Goal: Transaction & Acquisition: Purchase product/service

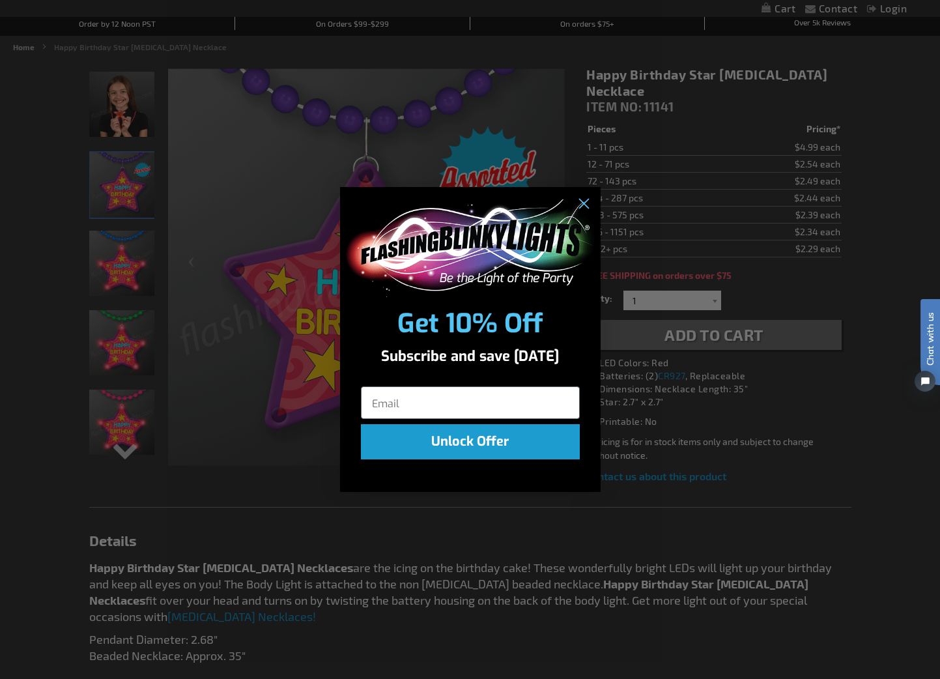
scroll to position [207, 0]
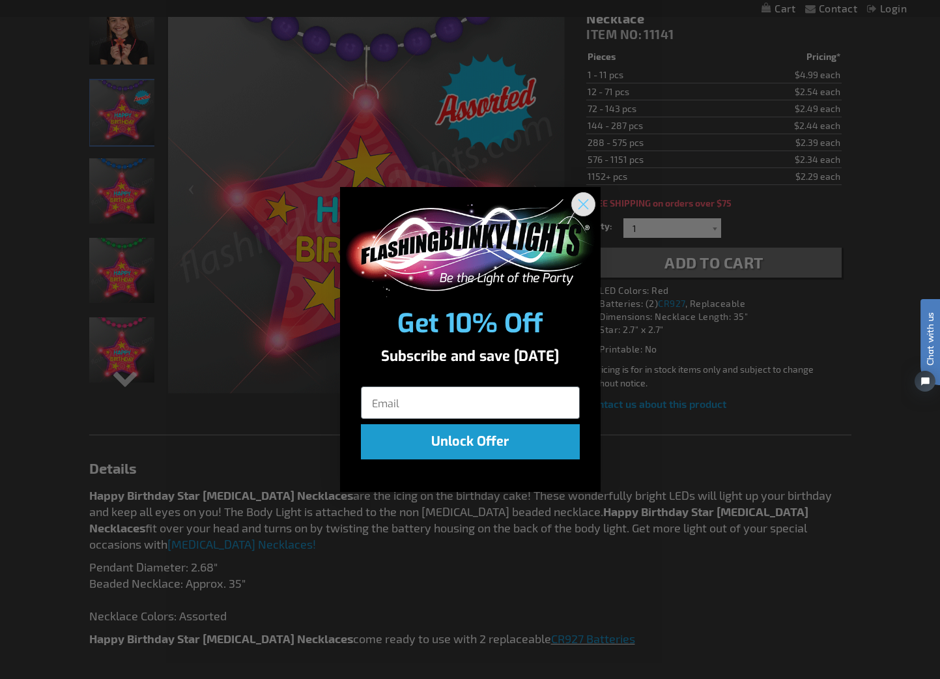
click at [586, 202] on circle "Close dialog" at bounding box center [582, 203] width 21 height 21
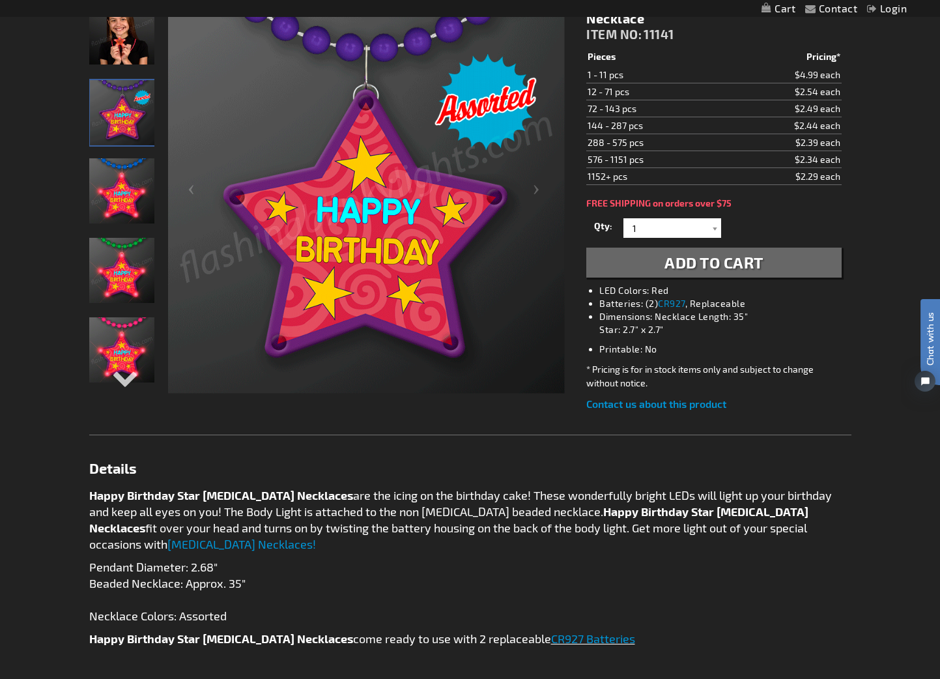
click at [687, 253] on span "Add to Cart" at bounding box center [714, 262] width 99 height 19
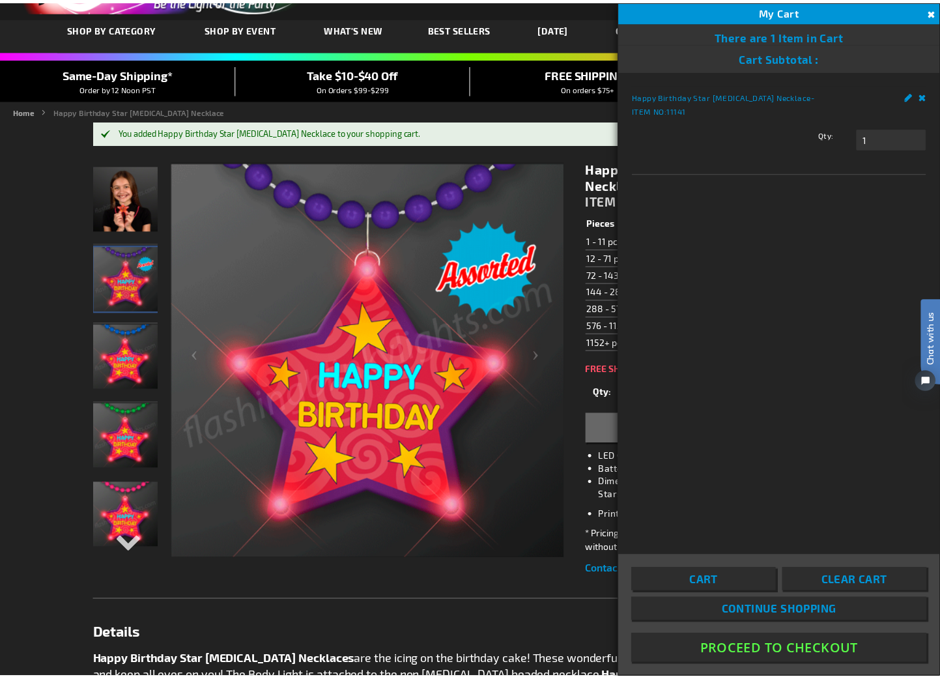
scroll to position [0, 0]
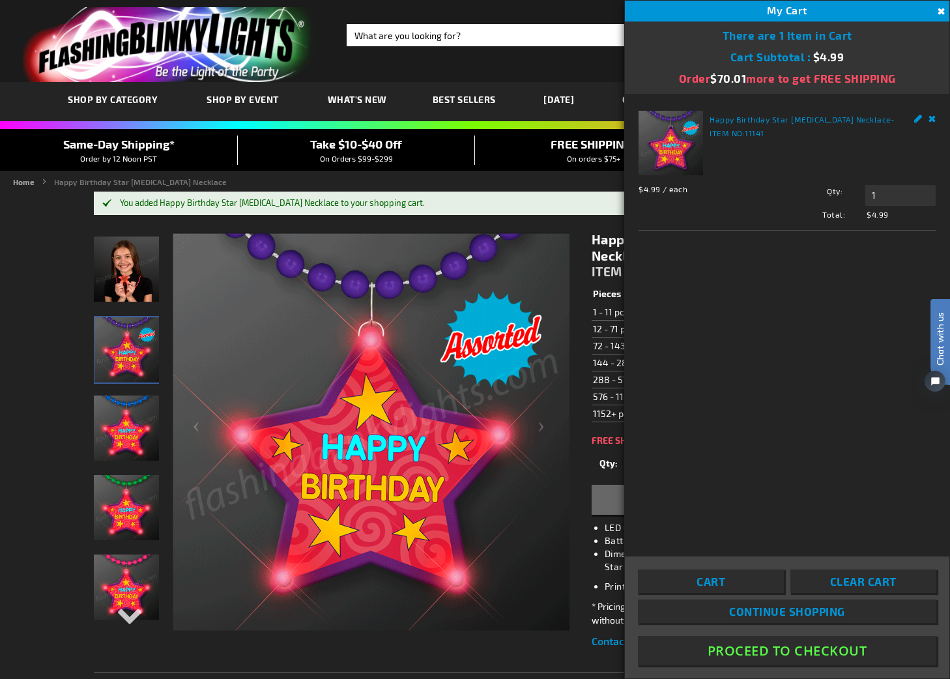
click at [834, 652] on button "Proceed To Checkout" at bounding box center [787, 650] width 298 height 29
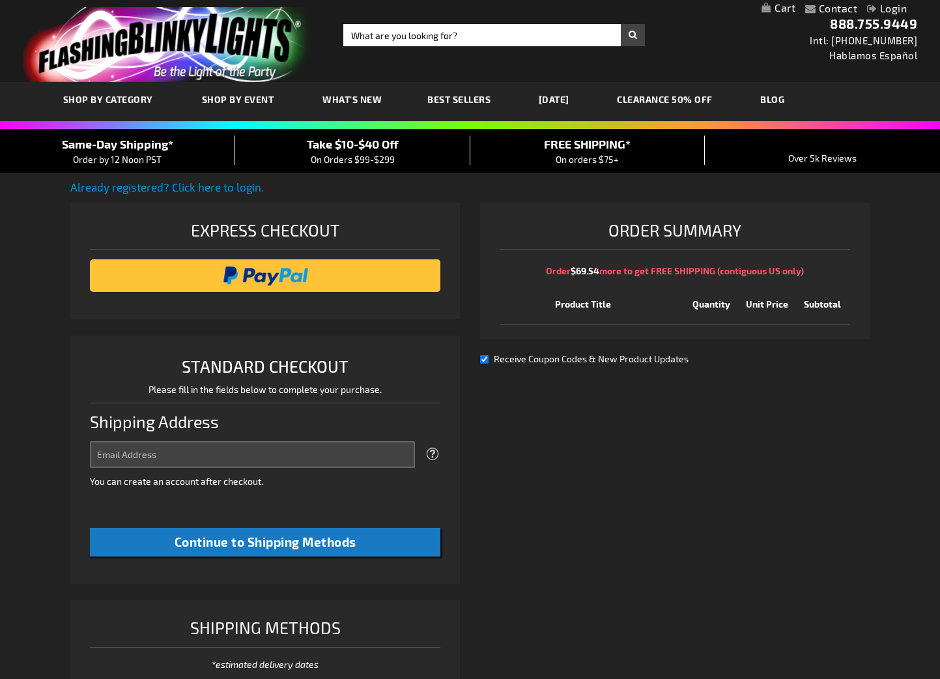
select select "US"
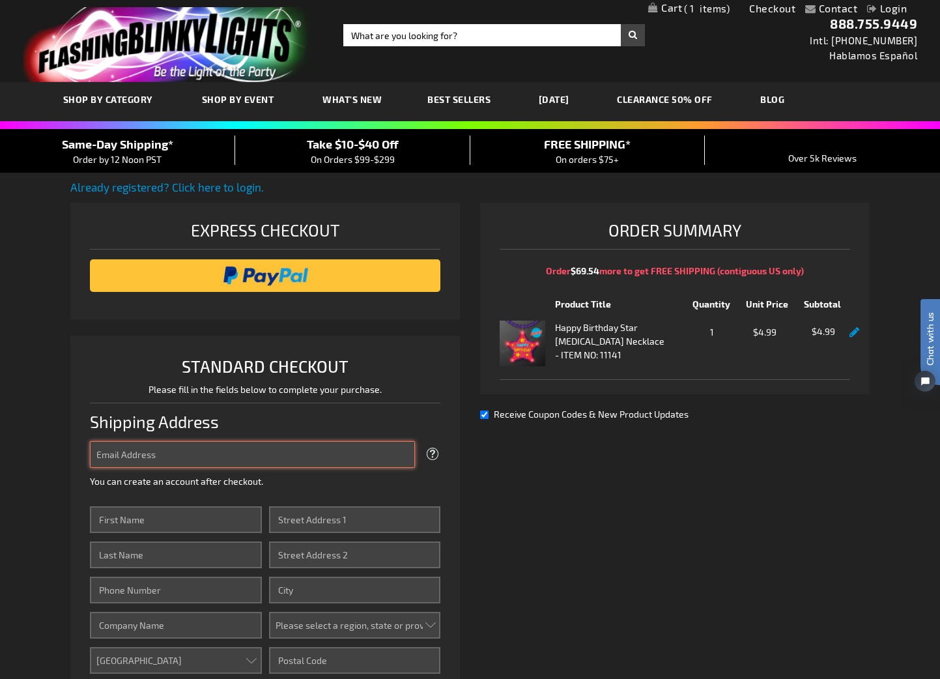
click at [229, 450] on input "Email Address" at bounding box center [252, 454] width 325 height 27
type input "[PERSON_NAME][EMAIL_ADDRESS][DOMAIN_NAME]"
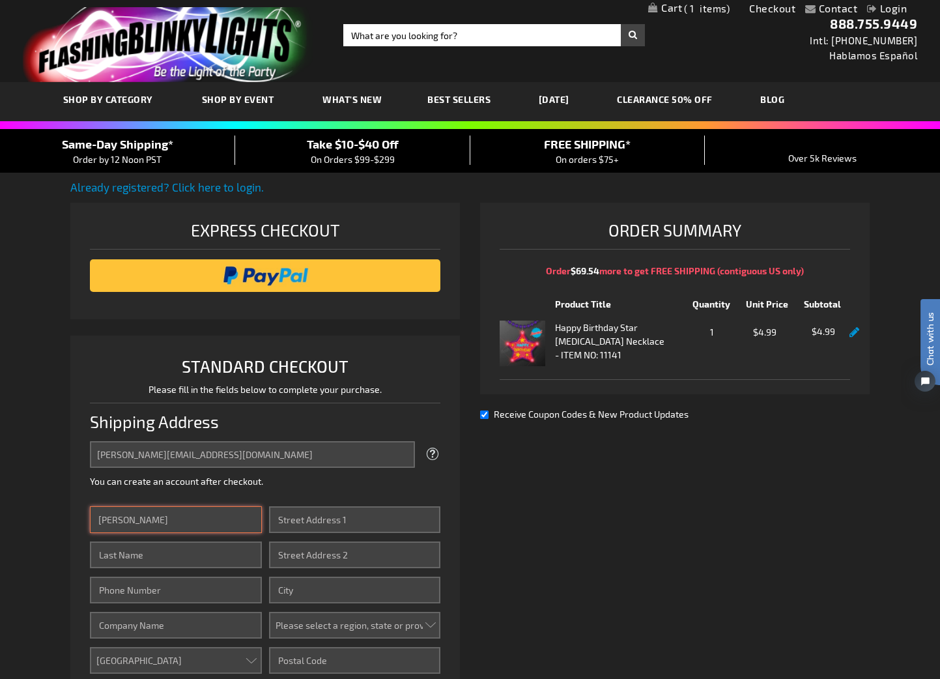
type input "[PERSON_NAME]"
type input "Gong"
type input "2482025715"
type input "[STREET_ADDRESS]"
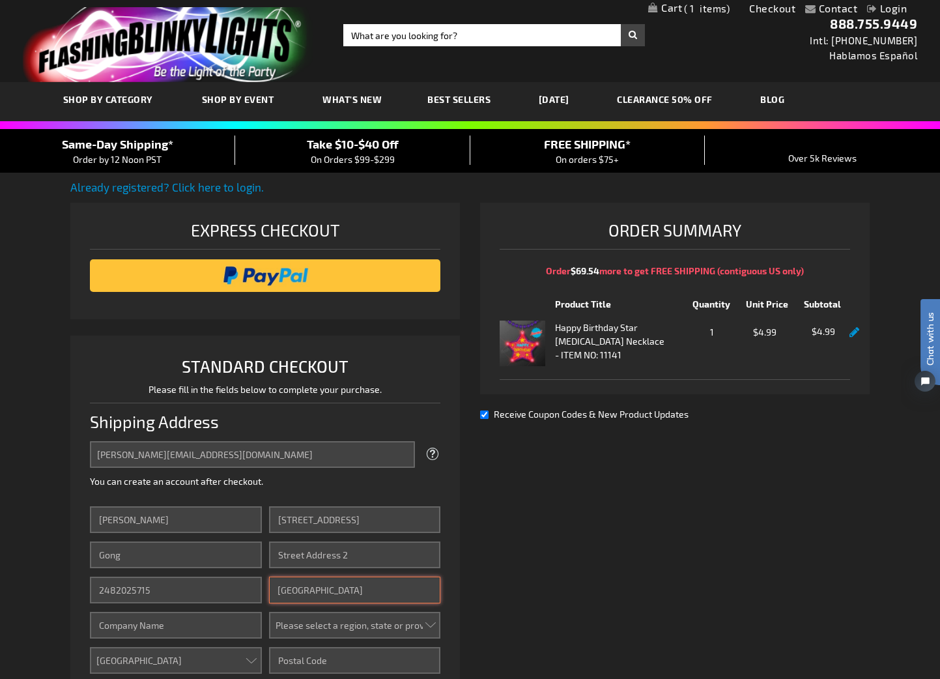
type input "[GEOGRAPHIC_DATA]"
select select "62"
type input "98115"
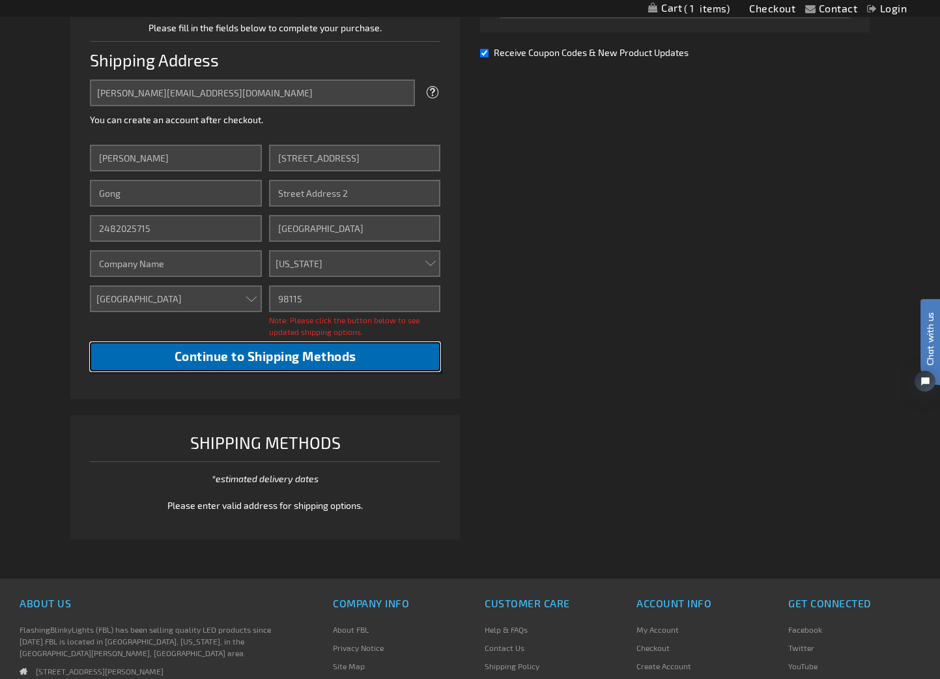
scroll to position [379, 0]
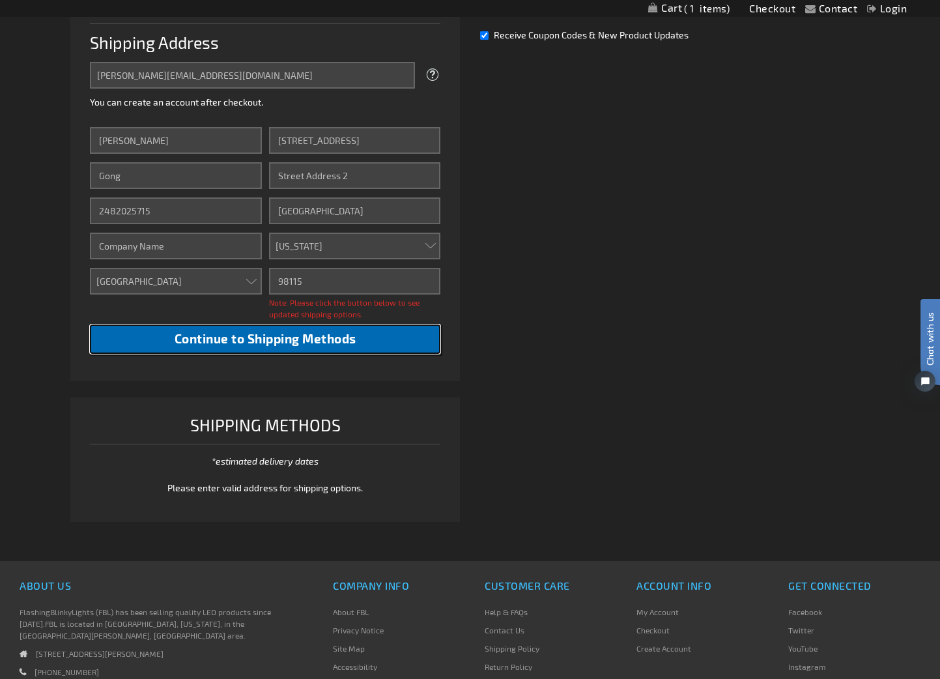
click at [405, 340] on button "Continue to Shipping Methods" at bounding box center [265, 338] width 350 height 29
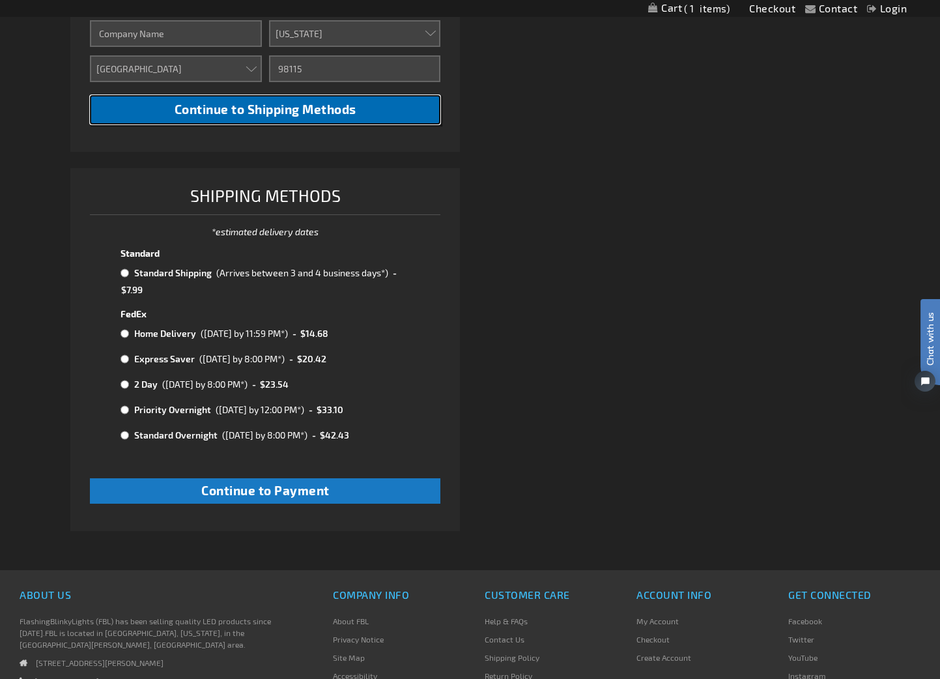
scroll to position [596, 0]
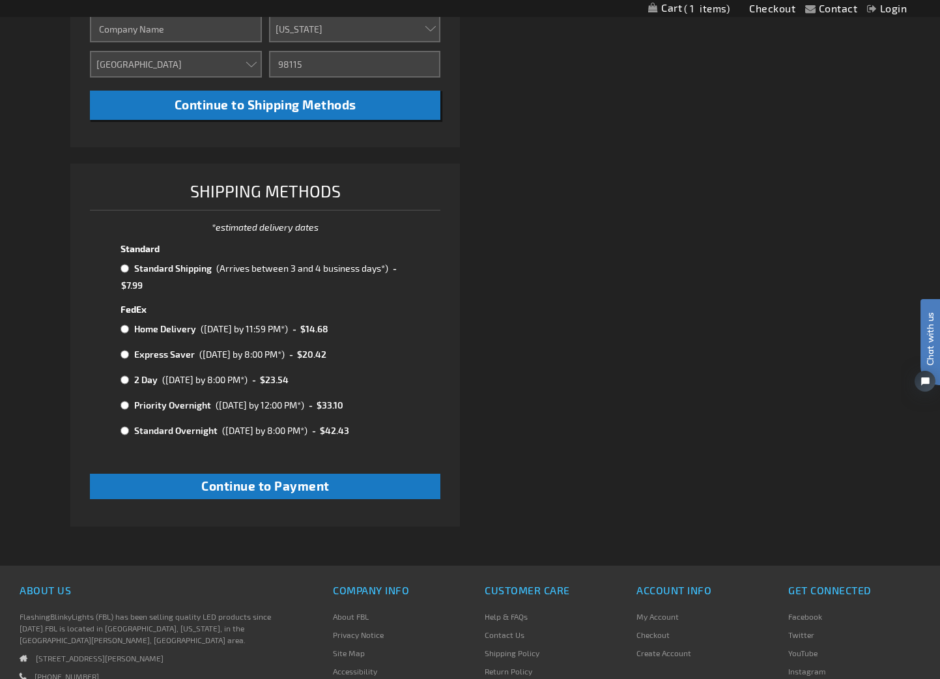
click at [124, 270] on input "radio" at bounding box center [125, 268] width 8 height 10
radio input "true"
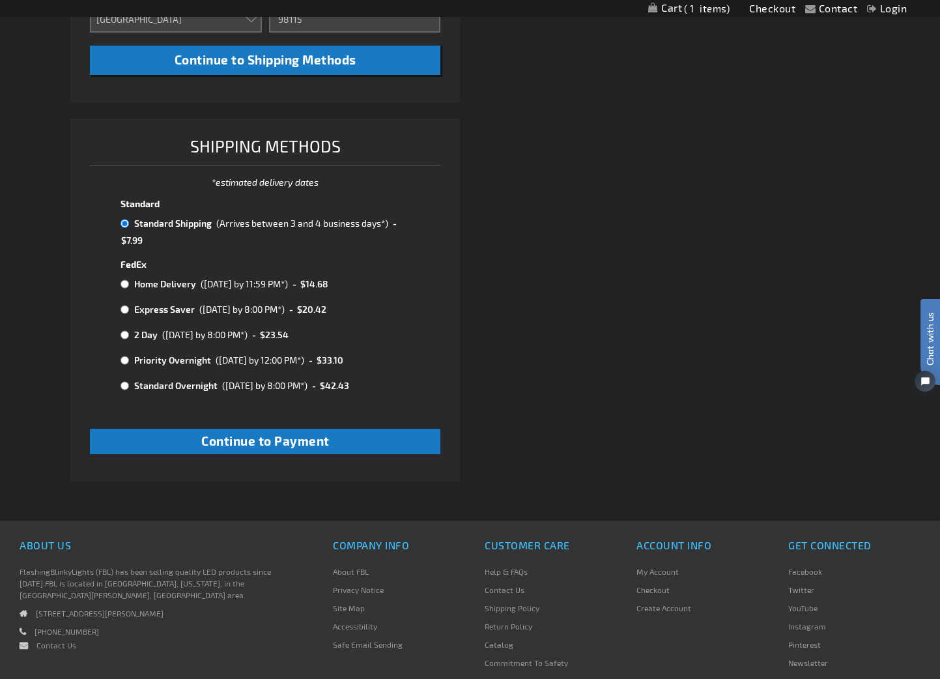
scroll to position [0, 0]
